Goal: Information Seeking & Learning: Learn about a topic

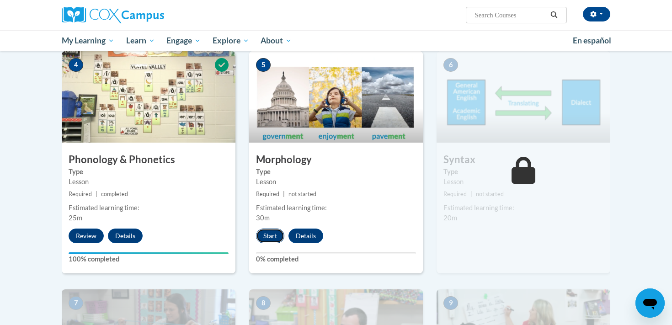
click at [276, 234] on button "Start" at bounding box center [270, 235] width 28 height 15
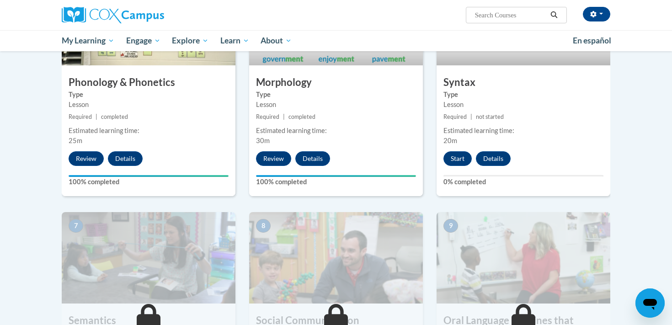
scroll to position [484, 0]
